Goal: Navigation & Orientation: Find specific page/section

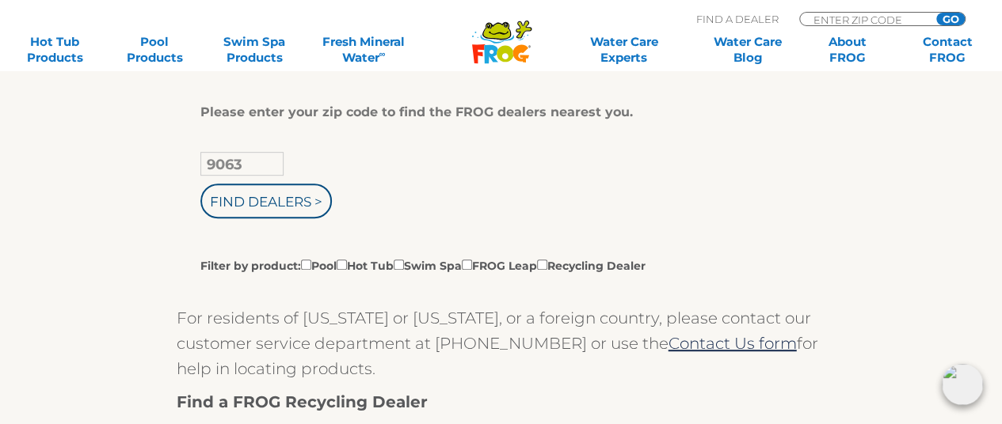
click at [256, 160] on input "9063" at bounding box center [241, 164] width 83 height 24
type input "90631"
click at [284, 194] on input "Find Dealers >" at bounding box center [265, 201] width 131 height 35
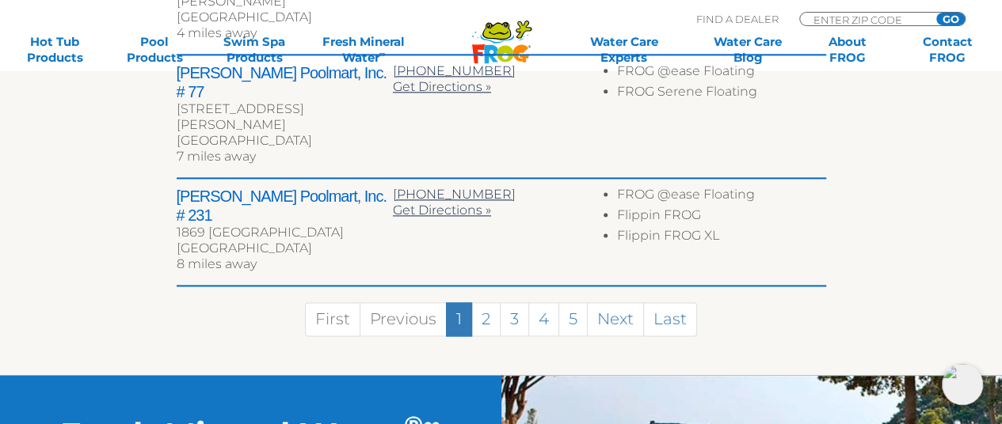
scroll to position [1030, 0]
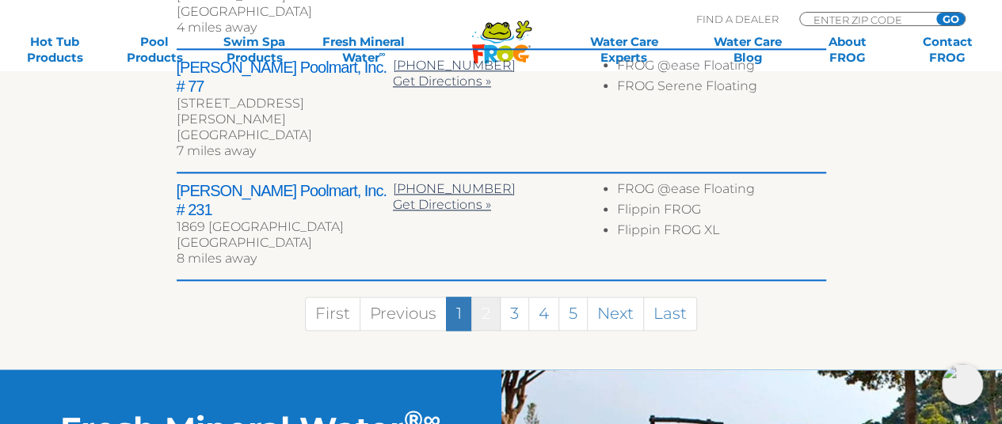
click at [482, 297] on link "2" at bounding box center [485, 314] width 29 height 34
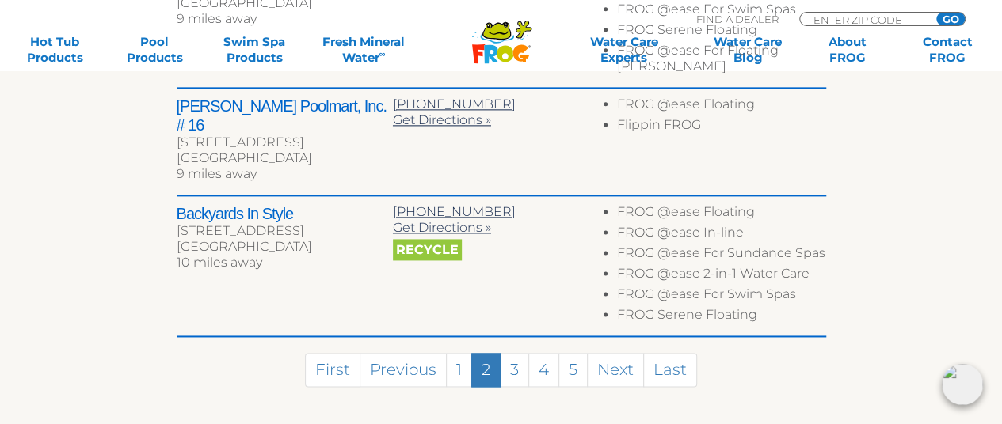
scroll to position [1045, 0]
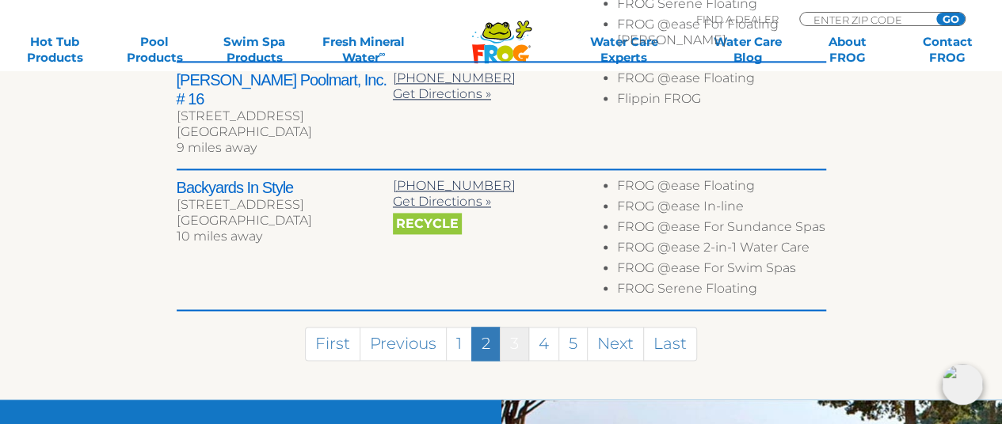
click at [517, 327] on link "3" at bounding box center [514, 344] width 29 height 34
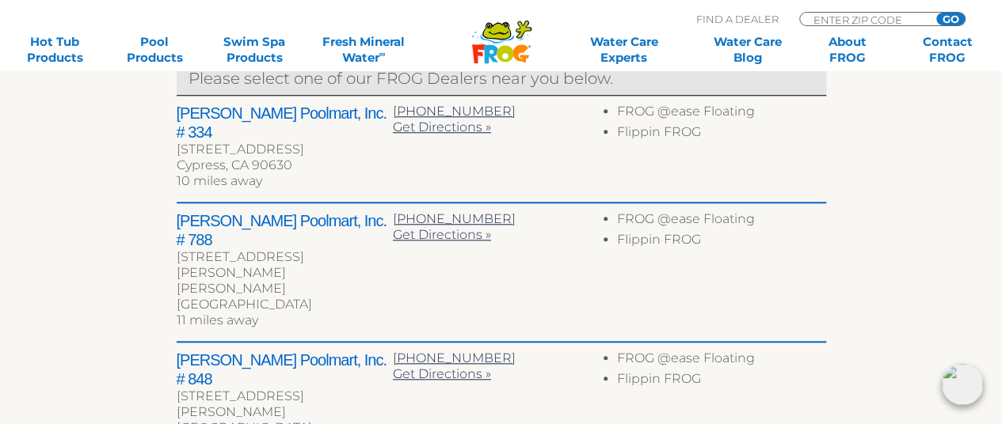
scroll to position [1041, 0]
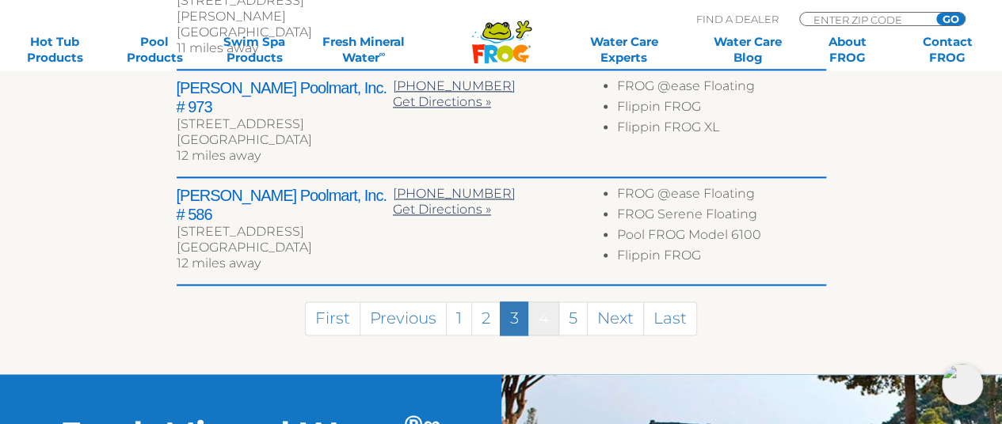
click at [540, 302] on link "4" at bounding box center [543, 319] width 31 height 34
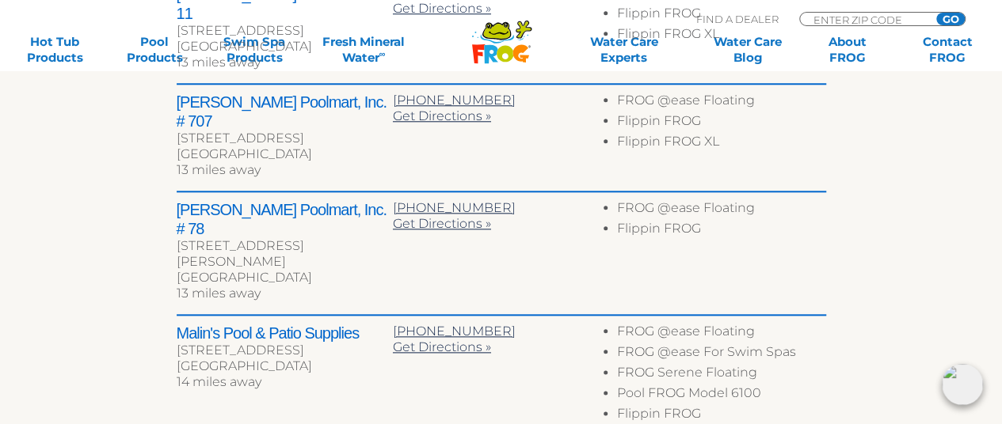
scroll to position [1061, 0]
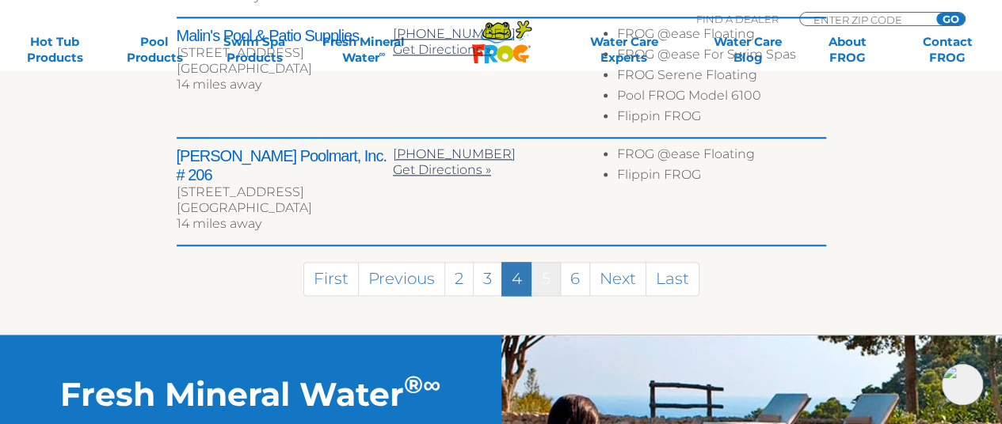
click at [551, 262] on link "5" at bounding box center [545, 279] width 29 height 34
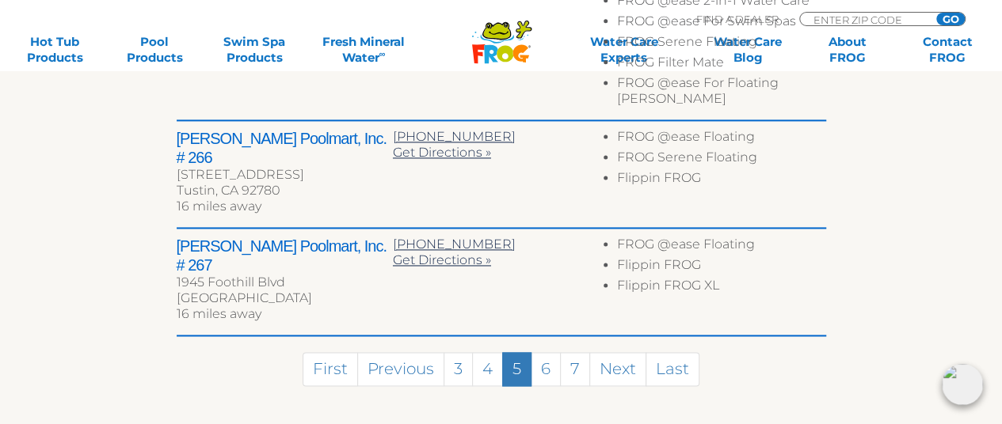
scroll to position [1075, 0]
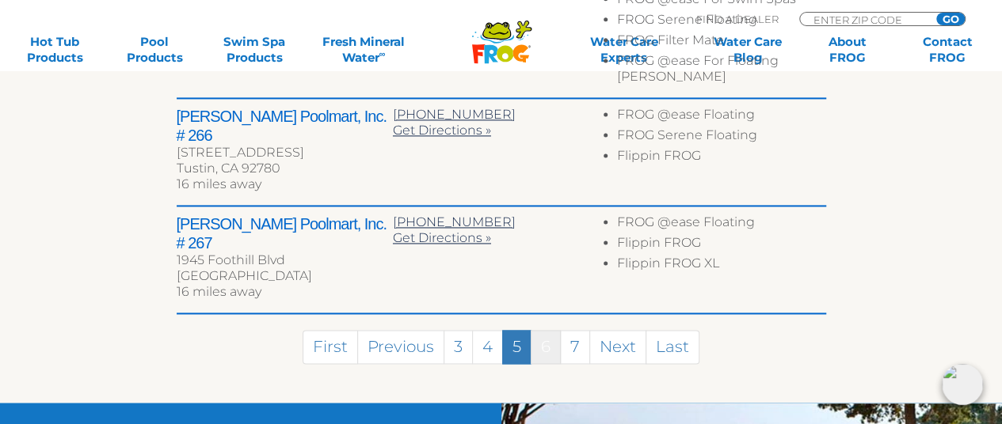
click at [546, 330] on link "6" at bounding box center [546, 347] width 30 height 34
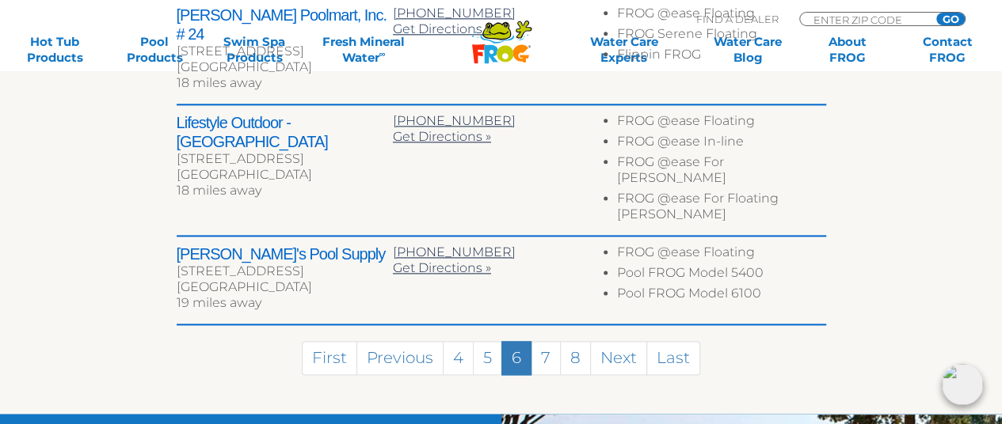
scroll to position [1041, 0]
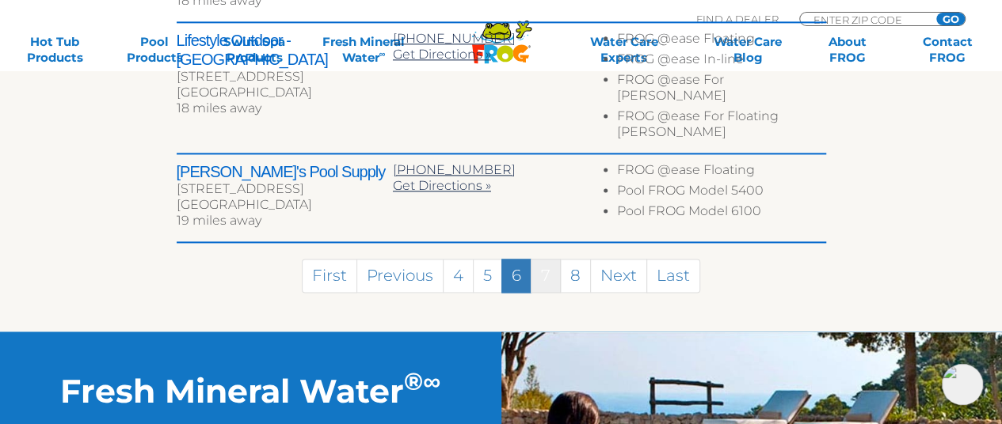
click at [540, 259] on link "7" at bounding box center [546, 276] width 30 height 34
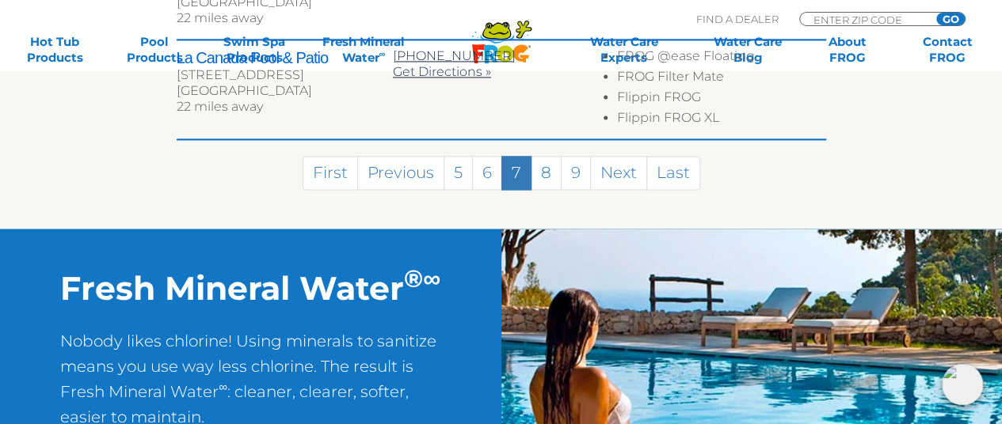
scroll to position [1083, 0]
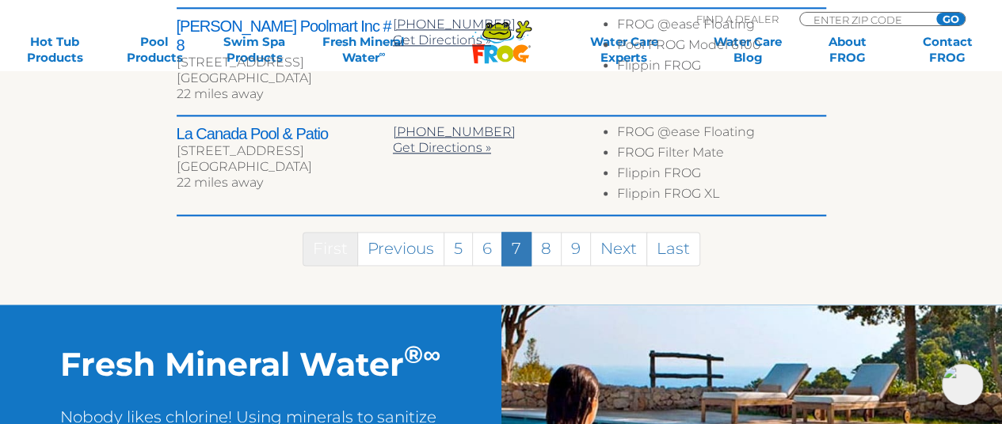
click at [342, 232] on link "First" at bounding box center [330, 249] width 55 height 34
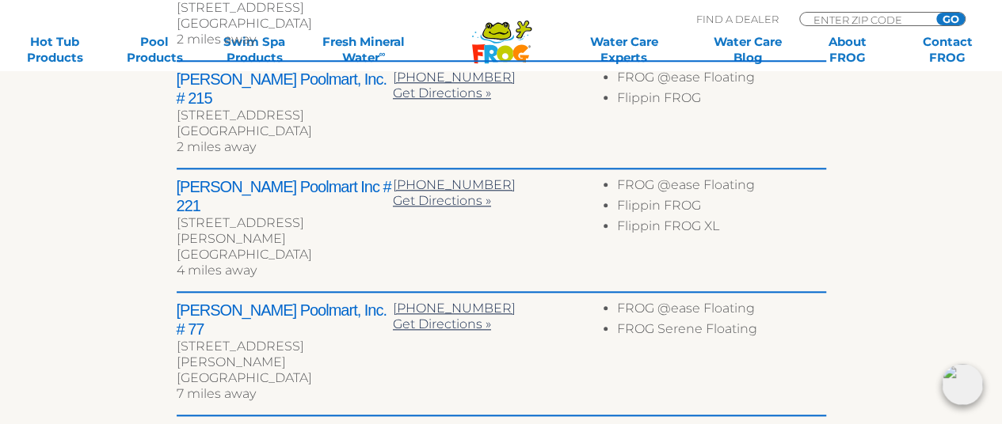
scroll to position [950, 0]
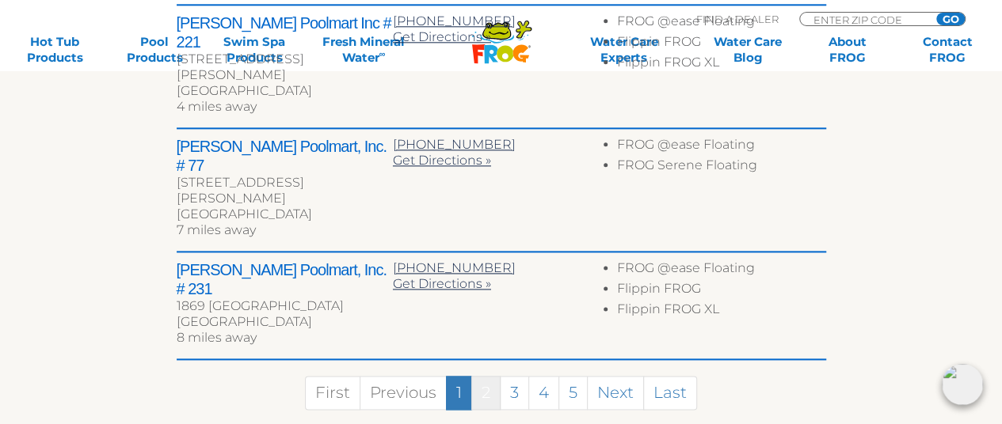
click at [479, 376] on link "2" at bounding box center [485, 393] width 29 height 34
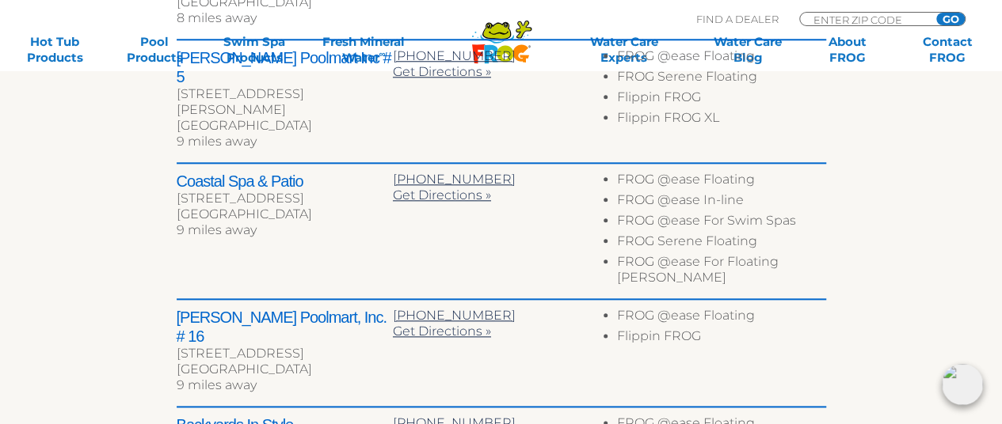
scroll to position [729, 0]
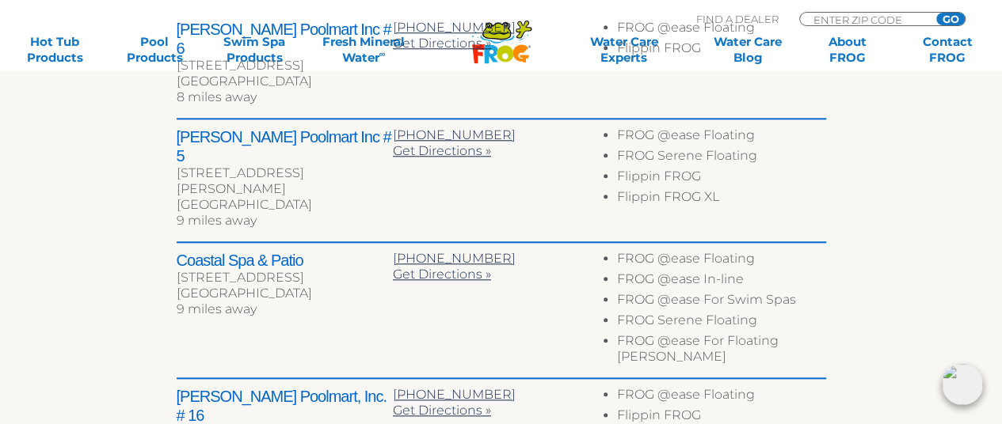
click at [278, 251] on h2 "Coastal Spa & Patio" at bounding box center [285, 260] width 216 height 19
drag, startPoint x: 309, startPoint y: 208, endPoint x: 176, endPoint y: 212, distance: 133.1
click at [177, 251] on h2 "Coastal Spa & Patio" at bounding box center [285, 260] width 216 height 19
